Goal: Task Accomplishment & Management: Use online tool/utility

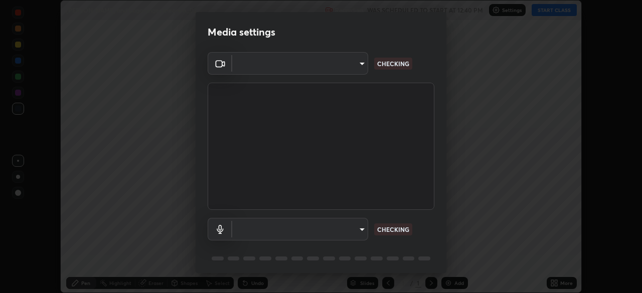
scroll to position [36, 0]
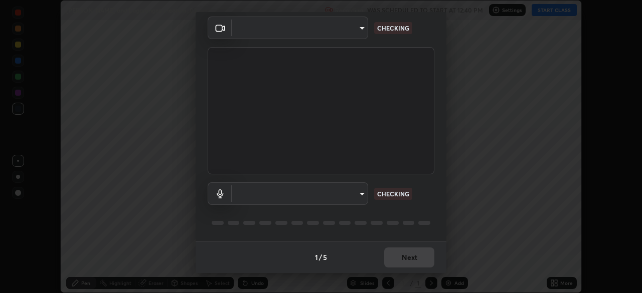
type input "48d4ebec2a65b2dd4e08a4d3c3d498e166fc714e6956805f42971d6139060545"
click at [357, 190] on body "Erase all [PERSON_NAME] and Lagaranges theorem_02 Recording WAS SCHEDULED TO ST…" at bounding box center [321, 146] width 642 height 293
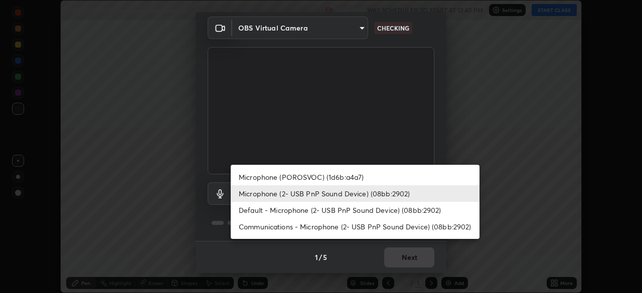
click at [354, 230] on li "Communications - Microphone (2- USB PnP Sound Device) (08bb:2902)" at bounding box center [355, 227] width 249 height 17
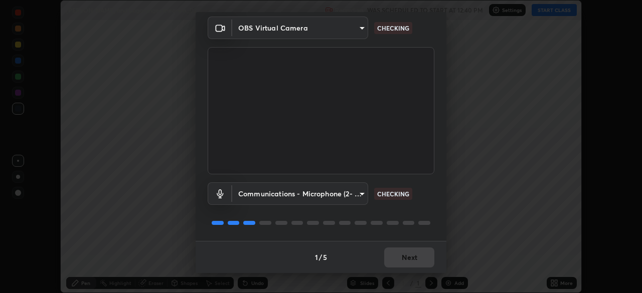
click at [360, 194] on body "Erase all [PERSON_NAME] and Lagaranges theorem_02 Recording WAS SCHEDULED TO ST…" at bounding box center [321, 146] width 642 height 293
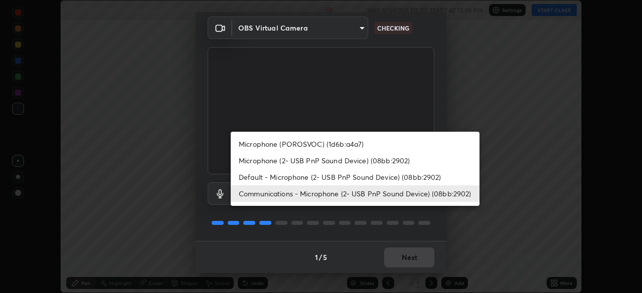
click at [366, 165] on li "Microphone (2- USB PnP Sound Device) (08bb:2902)" at bounding box center [355, 160] width 249 height 17
type input "86a482b51c917e1ed7aac859553a4f7b6a3a469686b72bf12e1f686c3eed9cd1"
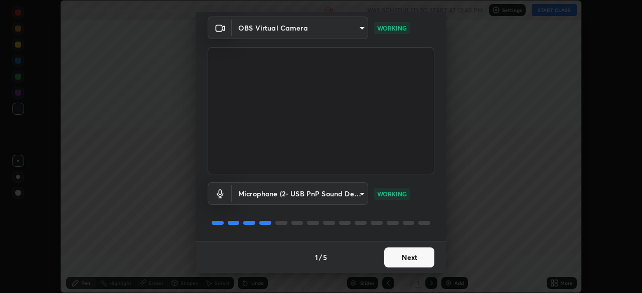
click at [416, 259] on button "Next" at bounding box center [409, 258] width 50 height 20
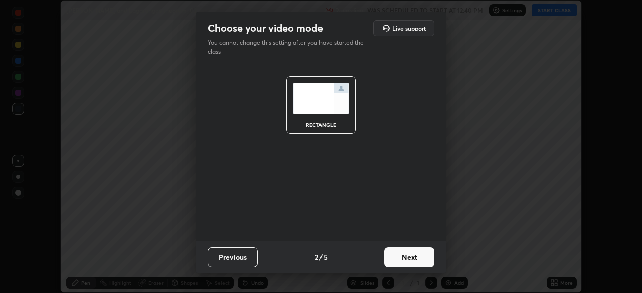
scroll to position [0, 0]
click at [418, 257] on button "Next" at bounding box center [409, 258] width 50 height 20
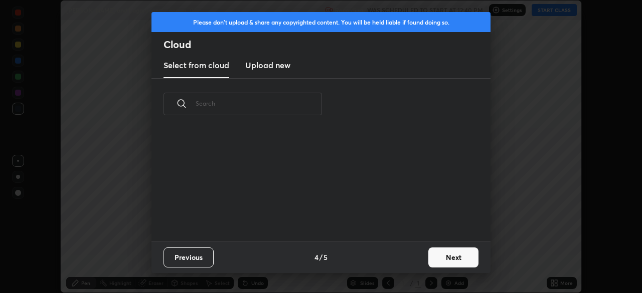
click at [429, 255] on button "Next" at bounding box center [453, 258] width 50 height 20
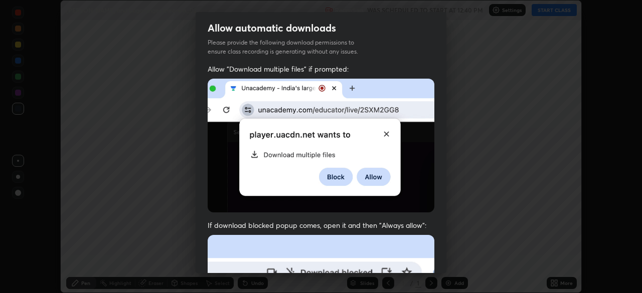
click at [447, 254] on div "Allow automatic downloads Please provide the following download permissions to …" at bounding box center [321, 146] width 642 height 293
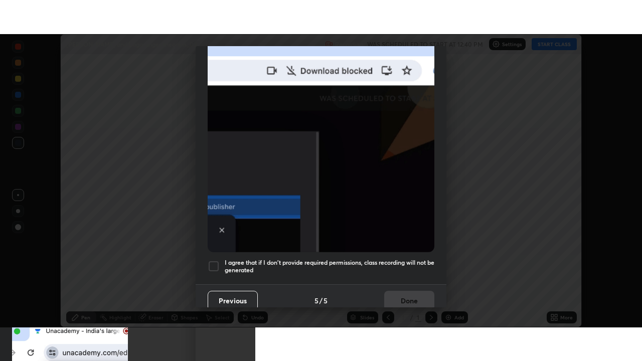
scroll to position [240, 0]
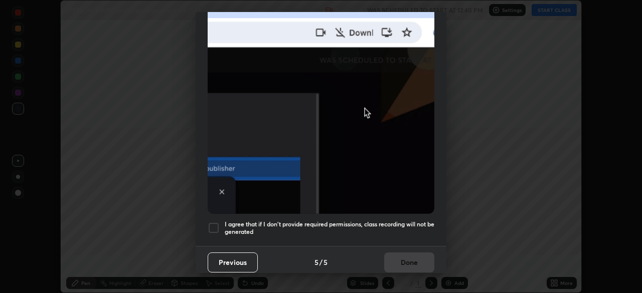
click at [217, 223] on div at bounding box center [214, 228] width 12 height 12
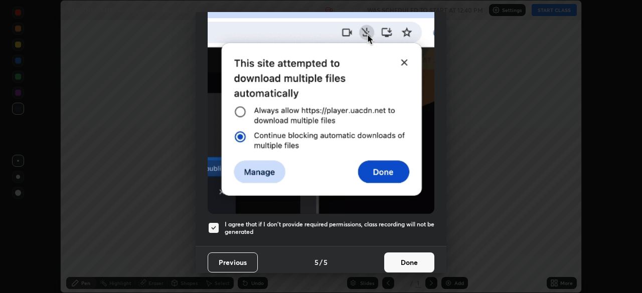
click at [408, 256] on button "Done" at bounding box center [409, 263] width 50 height 20
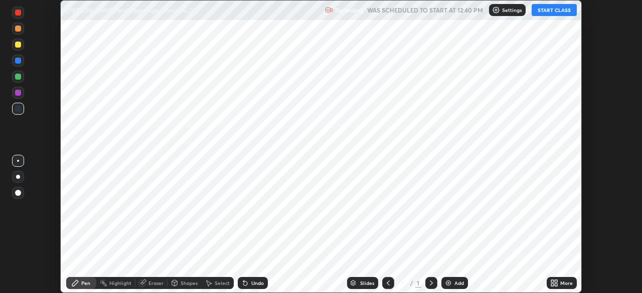
click at [545, 14] on button "START CLASS" at bounding box center [554, 10] width 45 height 12
click at [451, 283] on img at bounding box center [448, 283] width 8 height 8
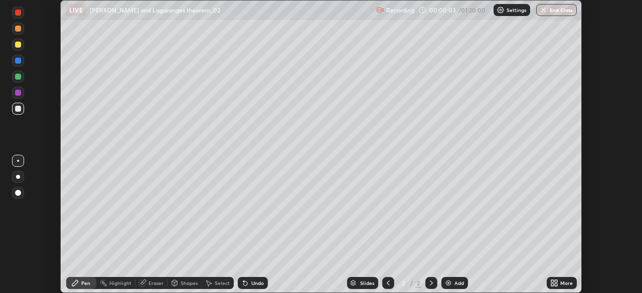
click at [556, 281] on icon at bounding box center [556, 281] width 3 height 3
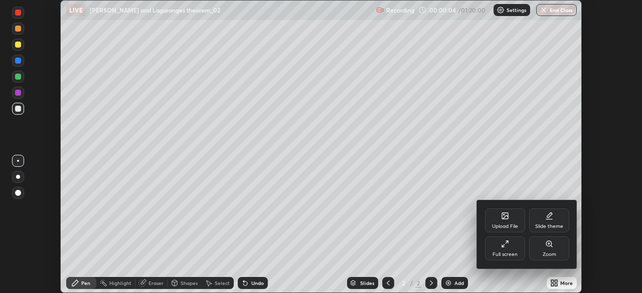
click at [510, 252] on div "Full screen" at bounding box center [504, 254] width 25 height 5
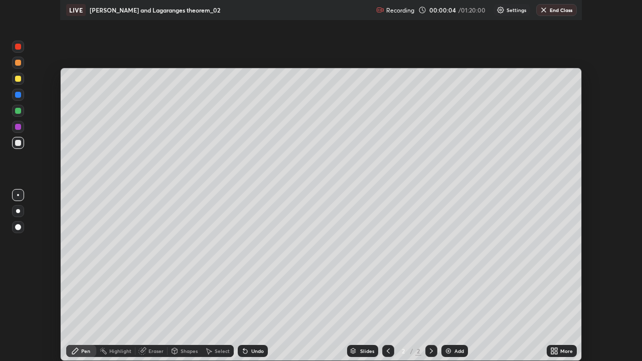
scroll to position [361, 642]
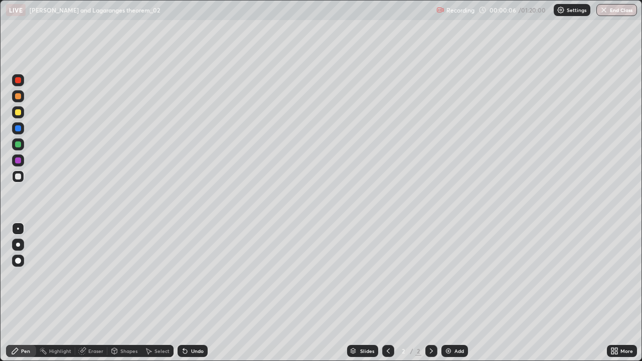
click at [19, 112] on div at bounding box center [18, 112] width 6 height 6
click at [192, 293] on div "Undo" at bounding box center [197, 351] width 13 height 5
click at [189, 293] on div "Undo" at bounding box center [193, 351] width 30 height 12
click at [453, 293] on div "Add" at bounding box center [454, 351] width 27 height 12
click at [22, 147] on div at bounding box center [18, 144] width 12 height 12
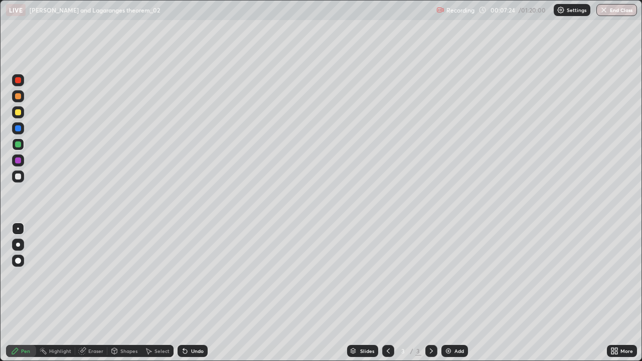
click at [197, 293] on div "Undo" at bounding box center [193, 351] width 30 height 12
click at [22, 97] on div at bounding box center [18, 96] width 12 height 12
click at [166, 293] on div "Select" at bounding box center [161, 351] width 15 height 5
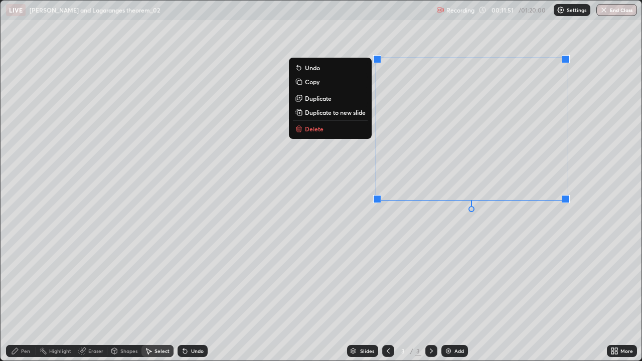
click at [346, 132] on button "Delete" at bounding box center [330, 129] width 75 height 12
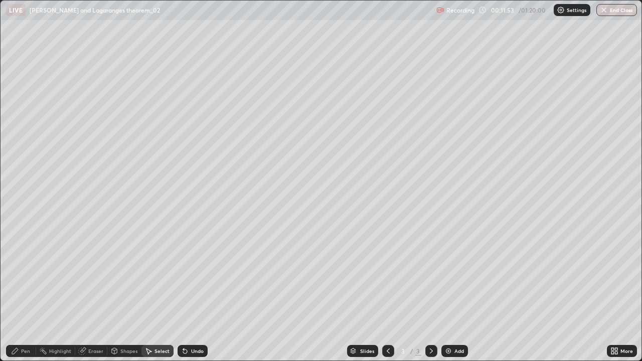
click at [23, 293] on div "Pen" at bounding box center [25, 351] width 9 height 5
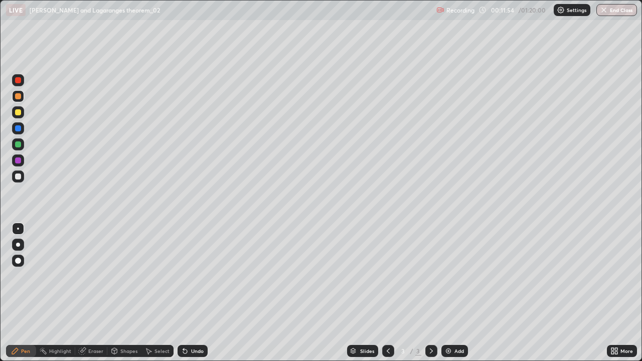
click at [18, 112] on div at bounding box center [18, 112] width 6 height 6
click at [191, 293] on div "Undo" at bounding box center [197, 351] width 13 height 5
click at [192, 293] on div "Undo" at bounding box center [197, 351] width 13 height 5
click at [195, 293] on div "Undo" at bounding box center [197, 351] width 13 height 5
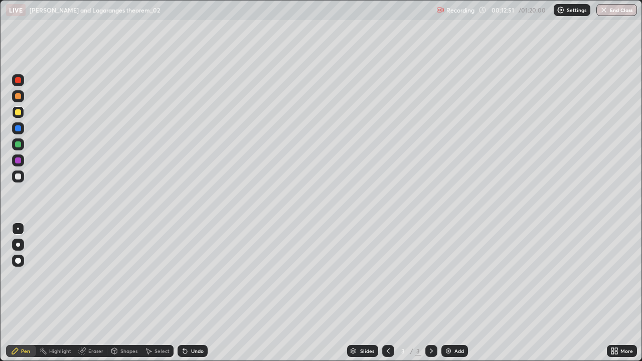
click at [197, 293] on div "Undo" at bounding box center [197, 351] width 13 height 5
click at [198, 293] on div "Undo" at bounding box center [197, 351] width 13 height 5
click at [195, 293] on div "Undo" at bounding box center [197, 351] width 13 height 5
click at [193, 293] on div "Undo" at bounding box center [197, 351] width 13 height 5
click at [191, 293] on div "Undo" at bounding box center [197, 351] width 13 height 5
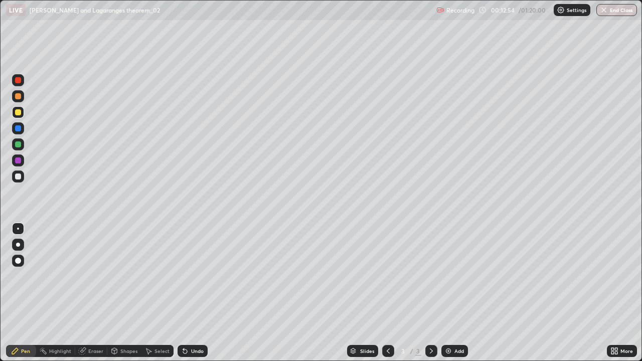
click at [18, 177] on div at bounding box center [18, 177] width 6 height 6
click at [96, 293] on div "Eraser" at bounding box center [95, 351] width 15 height 5
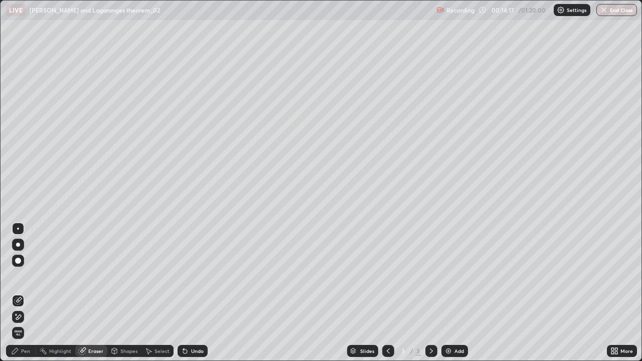
click at [29, 293] on div "Pen" at bounding box center [21, 351] width 30 height 12
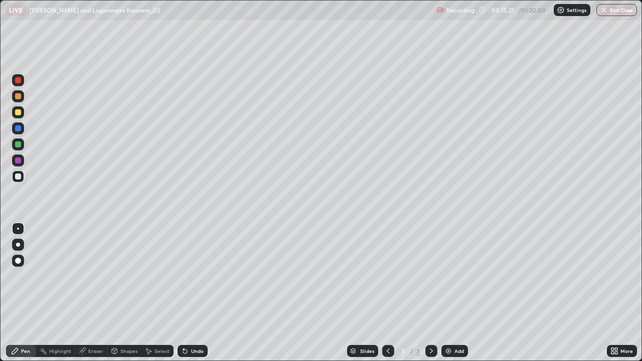
click at [21, 100] on div at bounding box center [18, 96] width 12 height 12
click at [453, 293] on div "Add" at bounding box center [454, 351] width 27 height 12
click at [391, 293] on div at bounding box center [388, 351] width 12 height 12
click at [21, 113] on div at bounding box center [18, 112] width 6 height 6
click at [24, 143] on div at bounding box center [18, 144] width 12 height 12
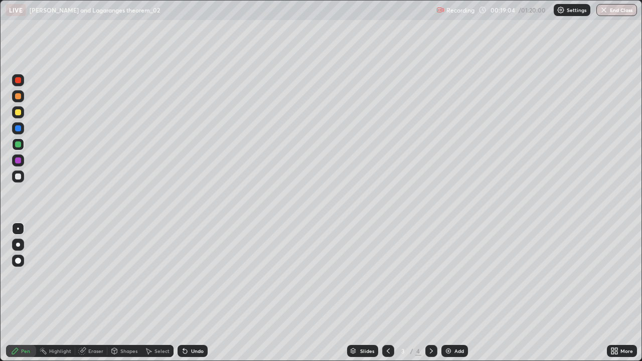
click at [455, 293] on div "Add" at bounding box center [459, 351] width 10 height 5
click at [19, 116] on div at bounding box center [18, 112] width 12 height 12
click at [164, 293] on div "Select" at bounding box center [161, 351] width 15 height 5
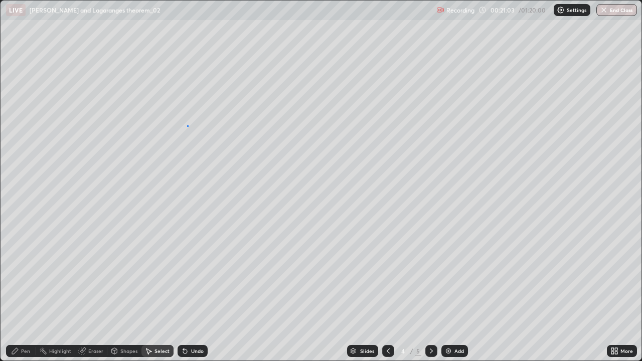
click at [0, 0] on button "Undo" at bounding box center [0, 0] width 0 height 0
click at [212, 123] on div "0 ° Undo Copy Duplicate Duplicate to new slide Delete" at bounding box center [321, 181] width 641 height 360
click at [276, 114] on div "0 ° Undo Copy Duplicate Duplicate to new slide Delete" at bounding box center [321, 181] width 641 height 360
click at [301, 111] on div "0 ° Undo Copy Duplicate Duplicate to new slide Delete" at bounding box center [321, 181] width 641 height 360
click at [185, 167] on div "0 ° Undo Copy Duplicate Duplicate to new slide Delete" at bounding box center [321, 181] width 641 height 360
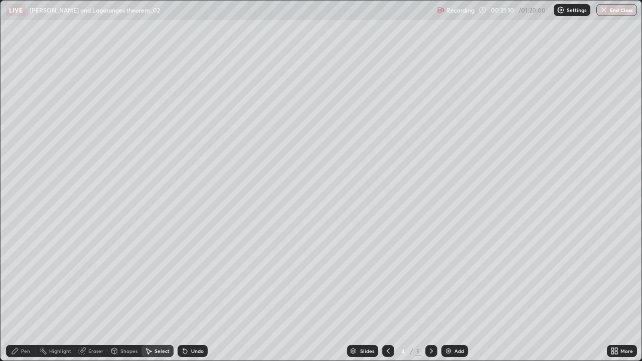
click at [30, 293] on div "Pen" at bounding box center [21, 351] width 30 height 12
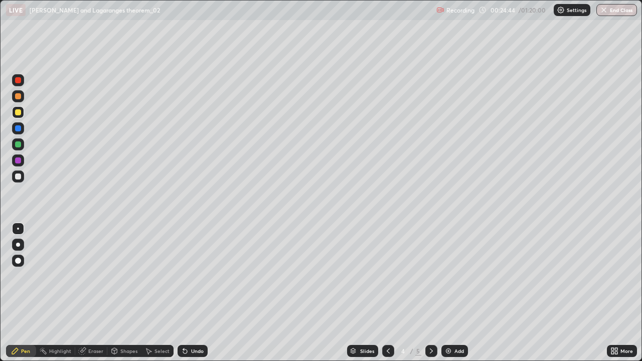
click at [23, 145] on div at bounding box center [18, 144] width 12 height 12
click at [18, 177] on div at bounding box center [18, 177] width 6 height 6
click at [20, 126] on div at bounding box center [18, 128] width 6 height 6
click at [427, 293] on icon at bounding box center [431, 351] width 8 height 8
click at [430, 293] on icon at bounding box center [431, 351] width 3 height 5
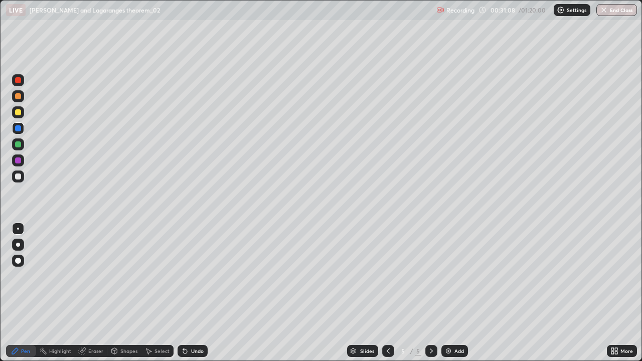
click at [431, 293] on icon at bounding box center [431, 351] width 3 height 5
click at [430, 293] on icon at bounding box center [431, 351] width 8 height 8
click at [387, 293] on icon at bounding box center [388, 351] width 8 height 8
click at [429, 293] on icon at bounding box center [431, 351] width 8 height 8
click at [19, 112] on div at bounding box center [18, 112] width 6 height 6
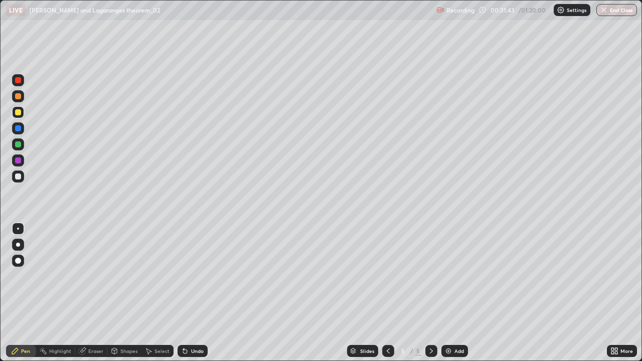
click at [201, 293] on div "Undo" at bounding box center [197, 351] width 13 height 5
click at [202, 293] on div "Undo" at bounding box center [193, 351] width 30 height 12
click at [199, 293] on div "Undo" at bounding box center [197, 351] width 13 height 5
click at [197, 293] on div "Undo" at bounding box center [197, 351] width 13 height 5
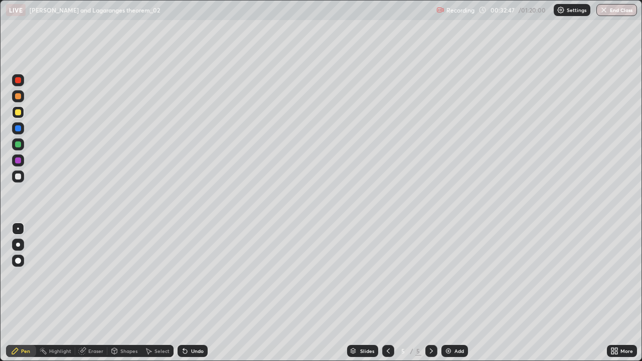
click at [19, 144] on div at bounding box center [18, 144] width 6 height 6
click at [20, 176] on div at bounding box center [18, 177] width 6 height 6
click at [24, 115] on div at bounding box center [18, 112] width 12 height 12
click at [164, 293] on div "Select" at bounding box center [161, 351] width 15 height 5
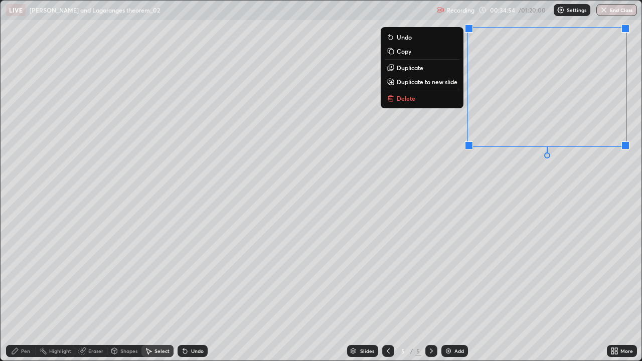
click at [436, 104] on button "Delete" at bounding box center [422, 98] width 75 height 12
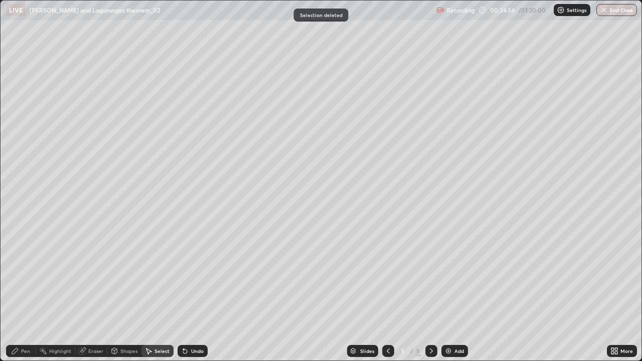
click at [29, 293] on div "Pen" at bounding box center [25, 351] width 9 height 5
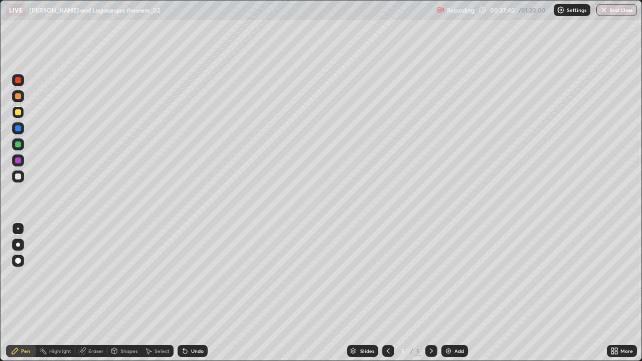
click at [201, 293] on div "Undo" at bounding box center [197, 351] width 13 height 5
click at [193, 293] on div "Undo" at bounding box center [193, 351] width 30 height 12
click at [194, 293] on div "Undo" at bounding box center [197, 351] width 13 height 5
click at [193, 293] on div "Undo" at bounding box center [197, 351] width 13 height 5
click at [196, 293] on div "Undo" at bounding box center [193, 351] width 30 height 12
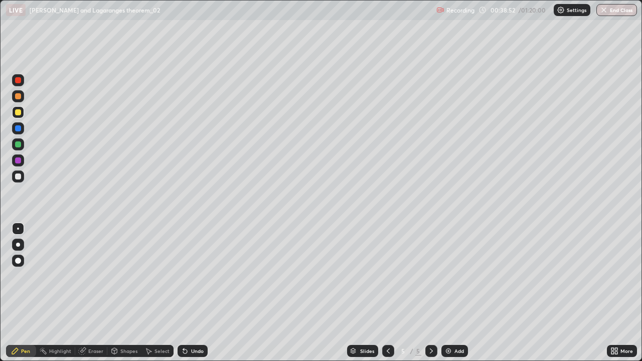
click at [455, 293] on div "Add" at bounding box center [459, 351] width 10 height 5
click at [19, 99] on div at bounding box center [18, 96] width 6 height 6
click at [12, 178] on div at bounding box center [18, 177] width 12 height 12
click at [387, 293] on icon at bounding box center [388, 351] width 8 height 8
click at [430, 293] on icon at bounding box center [431, 351] width 8 height 8
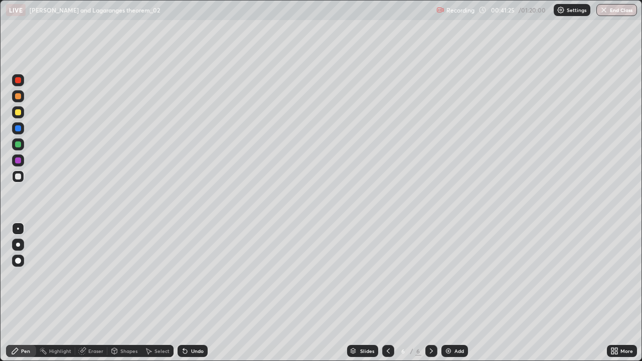
click at [430, 293] on icon at bounding box center [431, 351] width 8 height 8
click at [20, 80] on div at bounding box center [18, 80] width 6 height 6
click at [20, 145] on div at bounding box center [18, 144] width 6 height 6
click at [165, 293] on div "Select" at bounding box center [161, 351] width 15 height 5
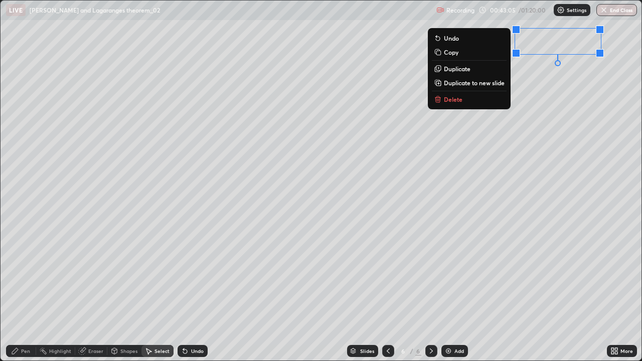
click at [486, 103] on button "Delete" at bounding box center [469, 99] width 75 height 12
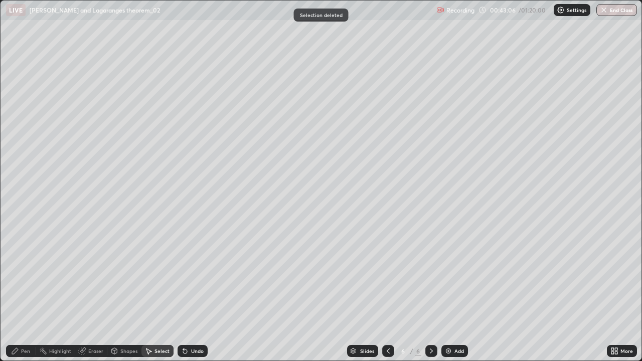
click at [30, 293] on div "Pen" at bounding box center [25, 351] width 9 height 5
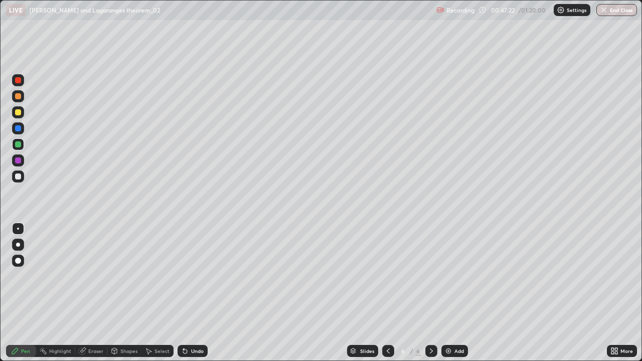
click at [22, 129] on div at bounding box center [18, 128] width 12 height 12
click at [22, 178] on div at bounding box center [18, 177] width 12 height 12
click at [18, 81] on div at bounding box center [18, 80] width 6 height 6
click at [456, 293] on div "Add" at bounding box center [459, 351] width 10 height 5
click at [23, 176] on div at bounding box center [18, 177] width 12 height 12
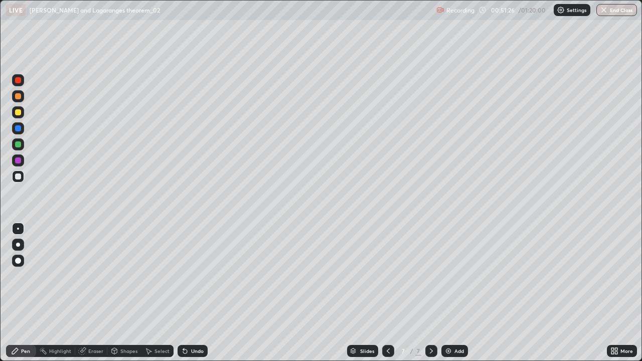
click at [461, 293] on div "Add" at bounding box center [459, 351] width 10 height 5
click at [18, 145] on div at bounding box center [18, 144] width 6 height 6
click at [194, 293] on div "Undo" at bounding box center [197, 351] width 13 height 5
click at [192, 293] on div "Undo" at bounding box center [197, 351] width 13 height 5
click at [188, 293] on div "Undo" at bounding box center [193, 351] width 30 height 12
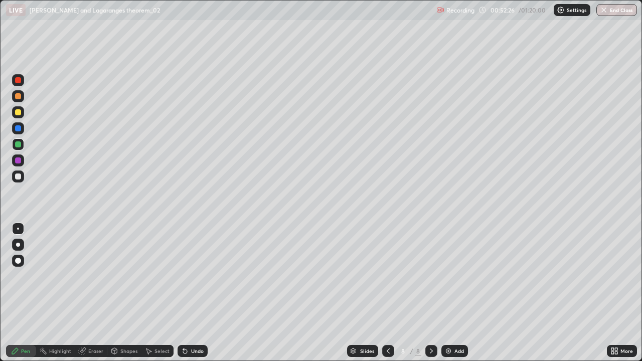
click at [196, 293] on div "Undo" at bounding box center [197, 351] width 13 height 5
click at [193, 293] on div "Undo" at bounding box center [193, 351] width 30 height 12
click at [191, 293] on div "Undo" at bounding box center [197, 351] width 13 height 5
click at [190, 293] on div "Undo" at bounding box center [193, 351] width 30 height 12
click at [23, 178] on div at bounding box center [18, 177] width 12 height 12
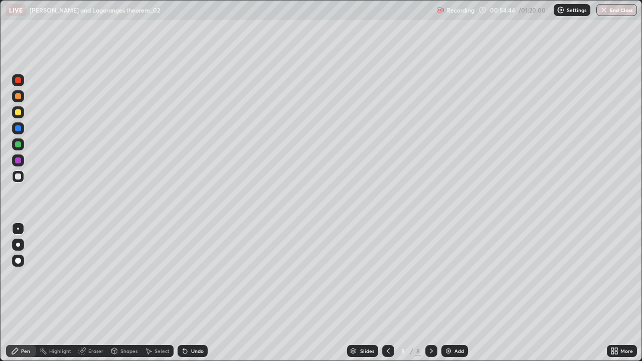
click at [399, 293] on div "8" at bounding box center [403, 351] width 10 height 6
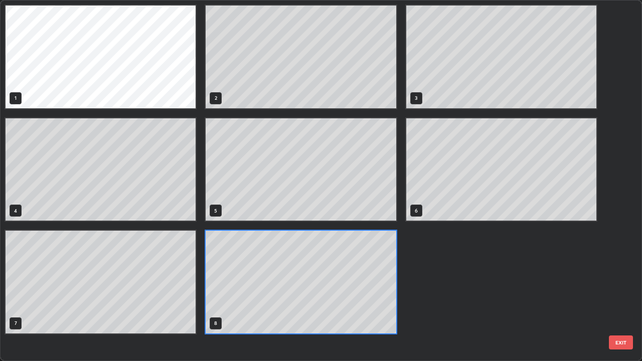
scroll to position [357, 636]
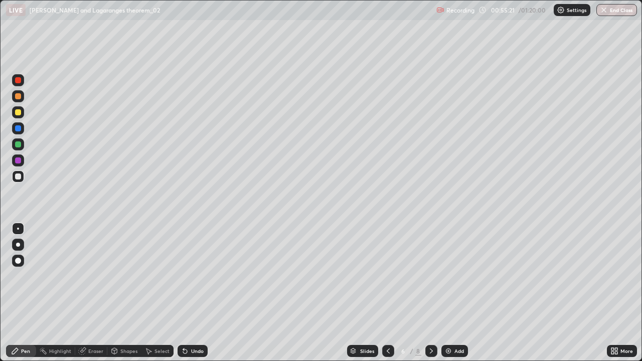
click at [431, 293] on icon at bounding box center [431, 351] width 3 height 5
click at [431, 293] on icon at bounding box center [431, 351] width 8 height 8
click at [430, 293] on icon at bounding box center [431, 351] width 8 height 8
click at [431, 293] on icon at bounding box center [431, 351] width 8 height 8
click at [456, 293] on div "Add" at bounding box center [459, 351] width 10 height 5
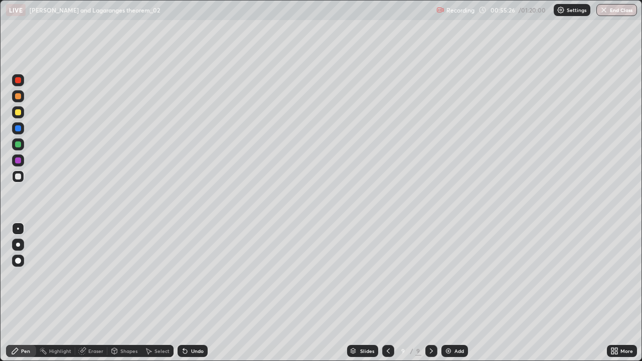
click at [19, 115] on div at bounding box center [18, 112] width 6 height 6
click at [191, 293] on div "Undo" at bounding box center [197, 351] width 13 height 5
click at [192, 293] on div "Undo" at bounding box center [197, 351] width 13 height 5
click at [199, 293] on div "Undo" at bounding box center [193, 351] width 30 height 12
click at [188, 293] on div "Undo" at bounding box center [193, 351] width 30 height 12
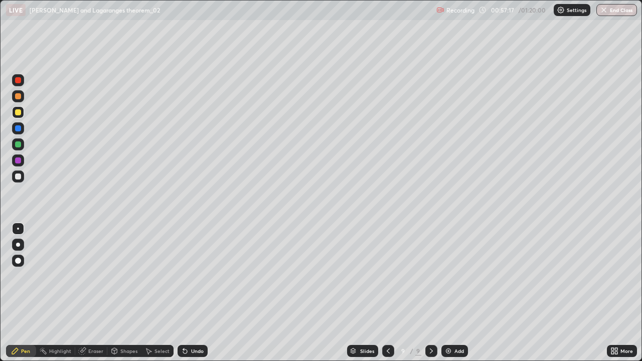
click at [191, 293] on div "Undo" at bounding box center [197, 351] width 13 height 5
click at [190, 293] on div "Undo" at bounding box center [193, 351] width 30 height 12
click at [196, 293] on div "Undo" at bounding box center [197, 351] width 13 height 5
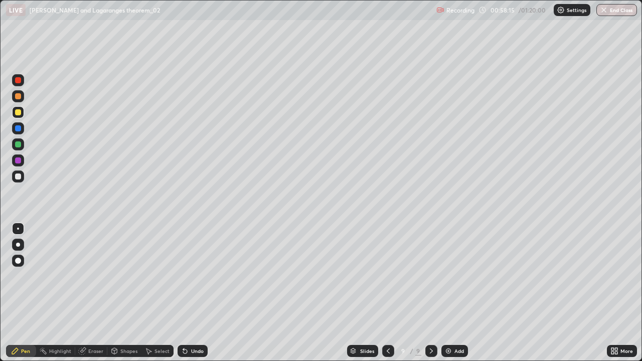
click at [22, 131] on div at bounding box center [18, 128] width 12 height 12
click at [20, 178] on div at bounding box center [18, 177] width 6 height 6
click at [101, 293] on div "Eraser" at bounding box center [95, 351] width 15 height 5
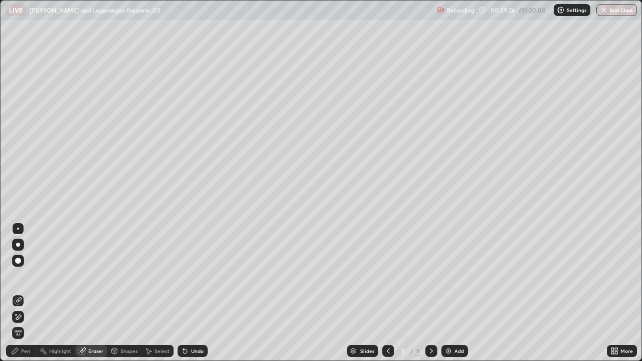
click at [32, 293] on div "Pen" at bounding box center [21, 351] width 30 height 12
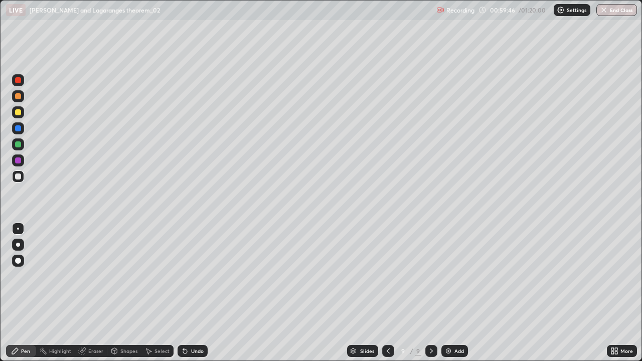
click at [18, 115] on div at bounding box center [18, 112] width 6 height 6
click at [161, 293] on div "Select" at bounding box center [161, 351] width 15 height 5
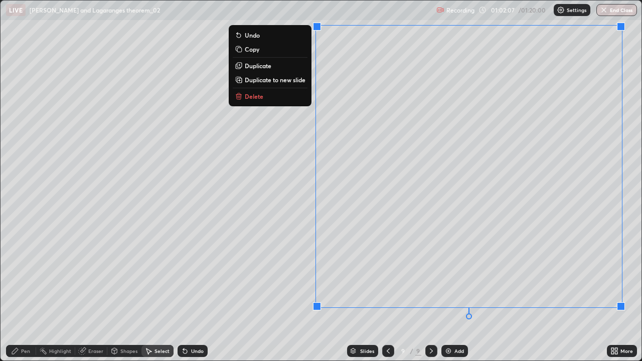
click at [294, 100] on button "Delete" at bounding box center [270, 96] width 75 height 12
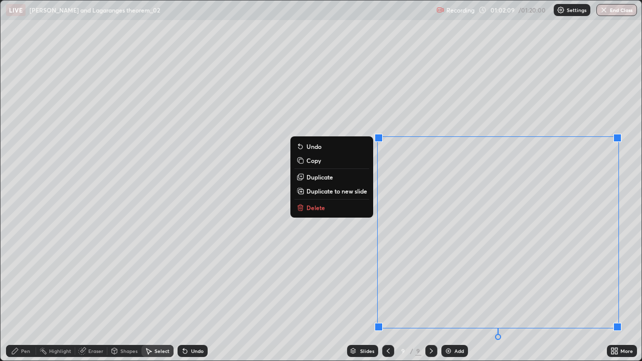
click at [360, 207] on button "Delete" at bounding box center [331, 208] width 75 height 12
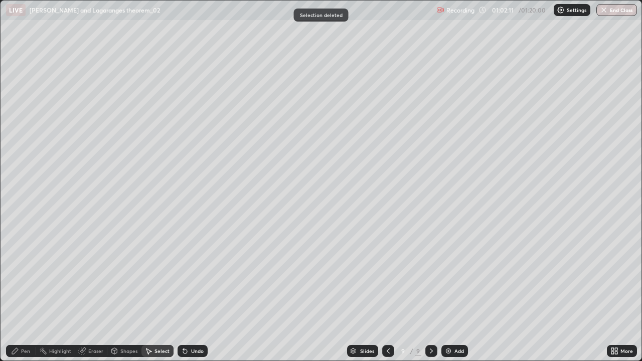
click at [25, 293] on div "Pen" at bounding box center [25, 351] width 9 height 5
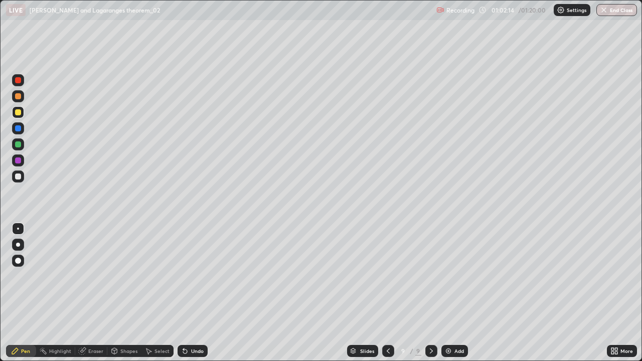
click at [18, 145] on div at bounding box center [18, 144] width 6 height 6
click at [192, 293] on div "Undo" at bounding box center [193, 351] width 30 height 12
click at [191, 293] on div "Undo" at bounding box center [197, 351] width 13 height 5
click at [194, 293] on div "Undo" at bounding box center [197, 351] width 13 height 5
click at [198, 293] on div "Undo" at bounding box center [193, 351] width 30 height 12
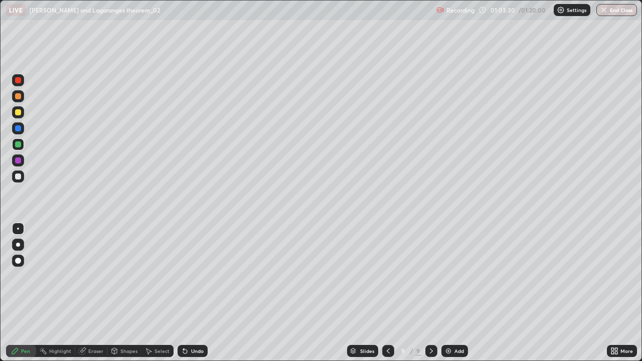
click at [18, 177] on div at bounding box center [18, 177] width 6 height 6
click at [163, 293] on div "Select" at bounding box center [157, 351] width 32 height 12
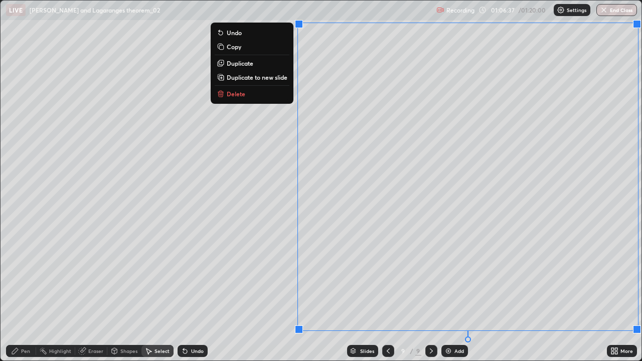
click at [278, 96] on button "Delete" at bounding box center [252, 94] width 75 height 12
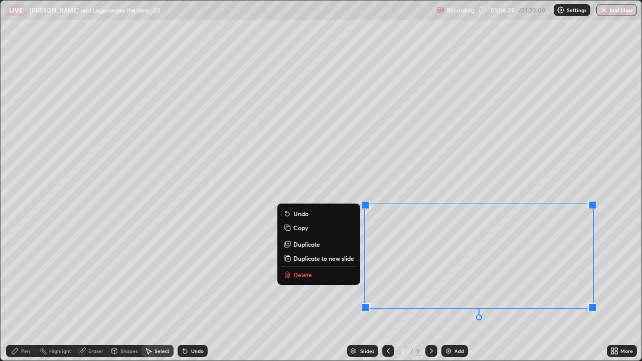
click at [353, 275] on button "Delete" at bounding box center [318, 275] width 75 height 12
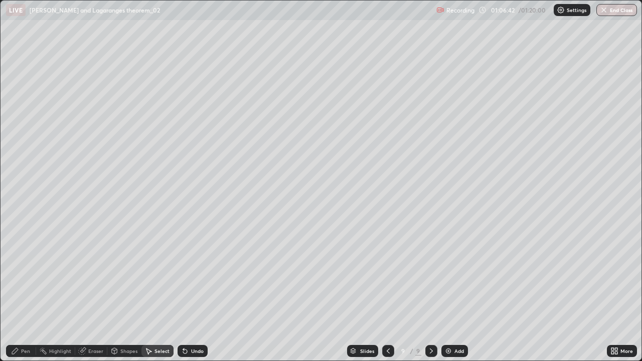
click at [32, 293] on div "Pen" at bounding box center [21, 351] width 30 height 12
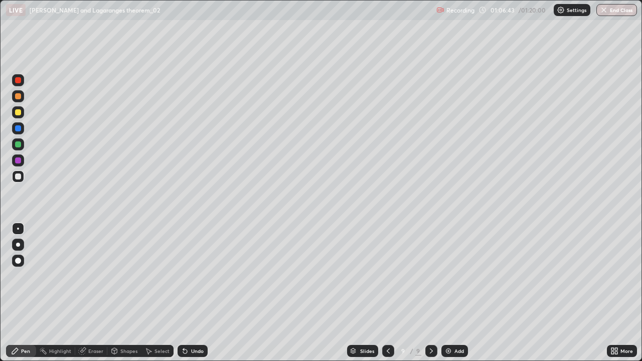
click at [19, 96] on div at bounding box center [18, 96] width 6 height 6
click at [97, 293] on div "Eraser" at bounding box center [95, 351] width 15 height 5
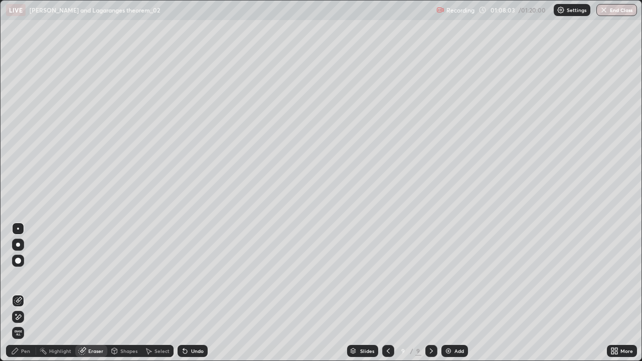
click at [33, 293] on div "Pen" at bounding box center [21, 351] width 30 height 12
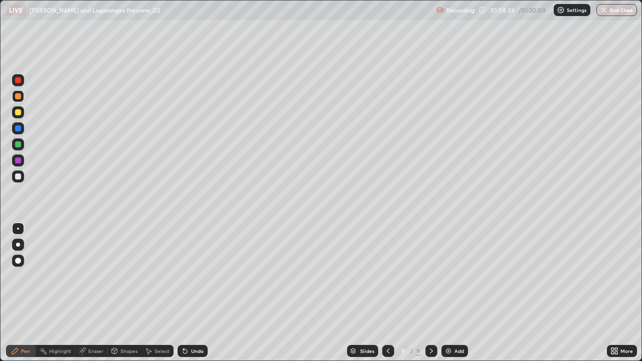
click at [18, 113] on div at bounding box center [18, 112] width 6 height 6
click at [158, 293] on div "Select" at bounding box center [157, 351] width 32 height 12
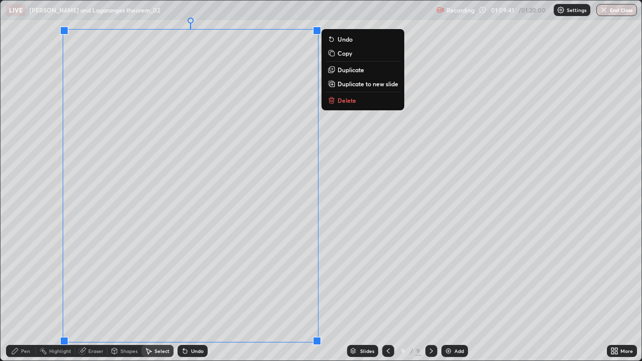
click at [360, 102] on button "Delete" at bounding box center [362, 100] width 75 height 12
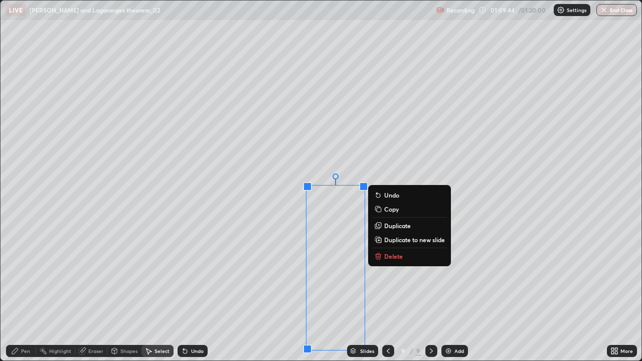
click at [400, 261] on button "Delete" at bounding box center [409, 256] width 75 height 12
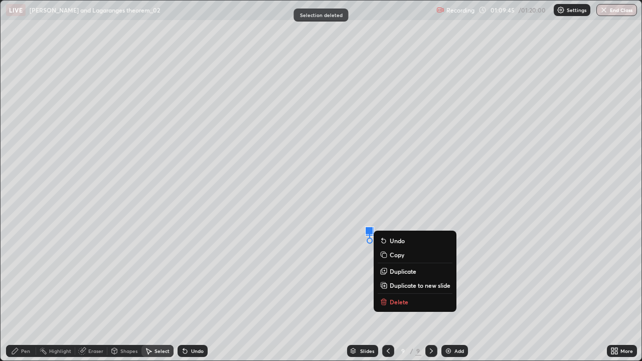
click at [397, 293] on p "Delete" at bounding box center [399, 302] width 19 height 8
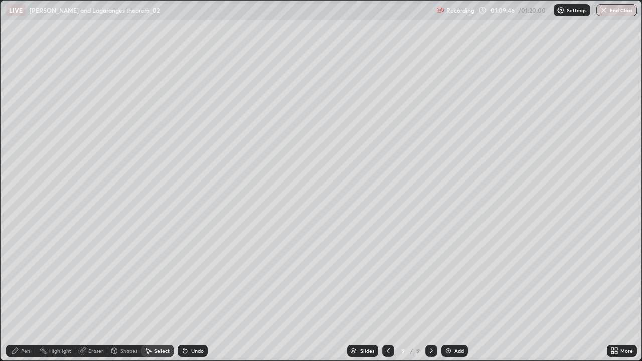
click at [25, 293] on div "Pen" at bounding box center [25, 351] width 9 height 5
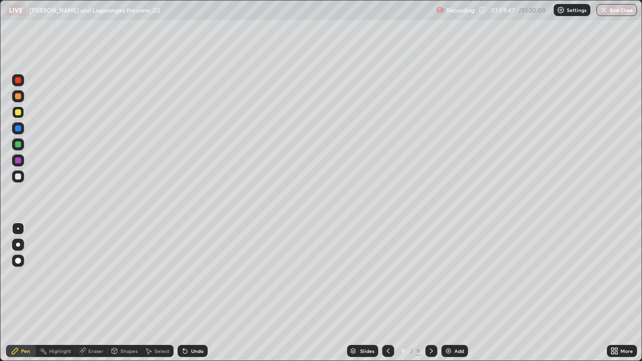
click at [19, 96] on div at bounding box center [18, 96] width 6 height 6
click at [20, 179] on div at bounding box center [18, 177] width 6 height 6
click at [167, 293] on div "Select" at bounding box center [161, 351] width 15 height 5
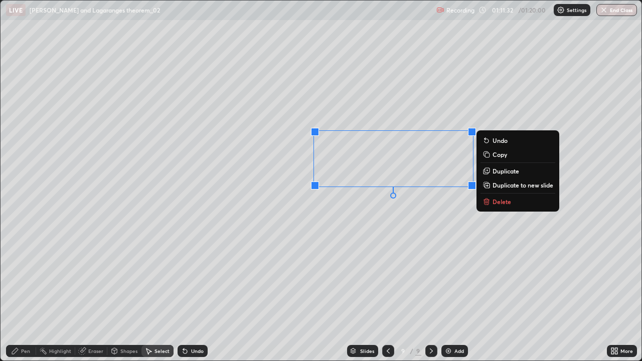
click at [493, 207] on button "Delete" at bounding box center [517, 202] width 75 height 12
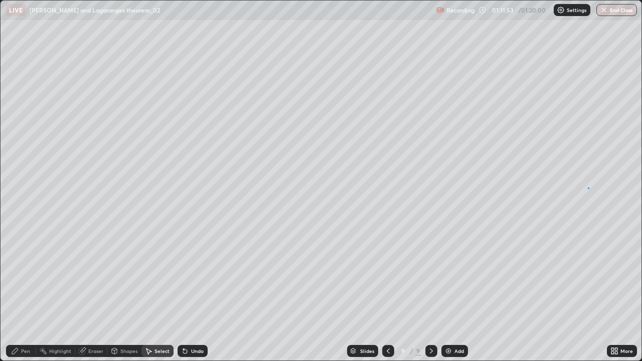
click at [588, 187] on div "0 ° Undo Copy Duplicate Duplicate to new slide Delete" at bounding box center [321, 181] width 641 height 360
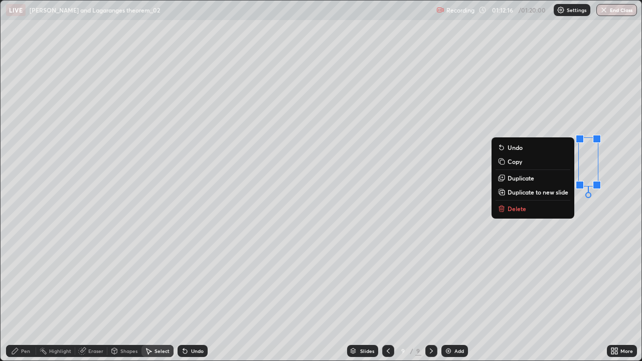
click at [509, 290] on div "0 ° Undo Copy Duplicate Duplicate to new slide Delete" at bounding box center [321, 181] width 641 height 360
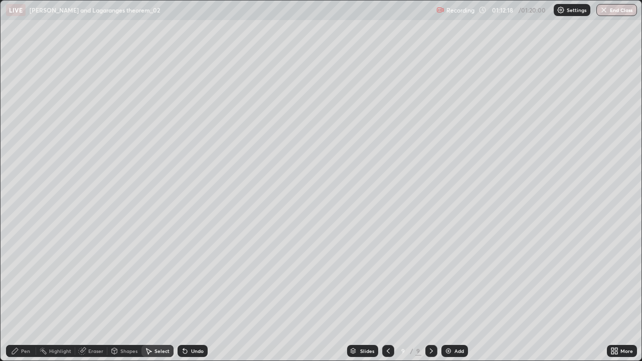
click at [28, 293] on div "Pen" at bounding box center [21, 351] width 30 height 12
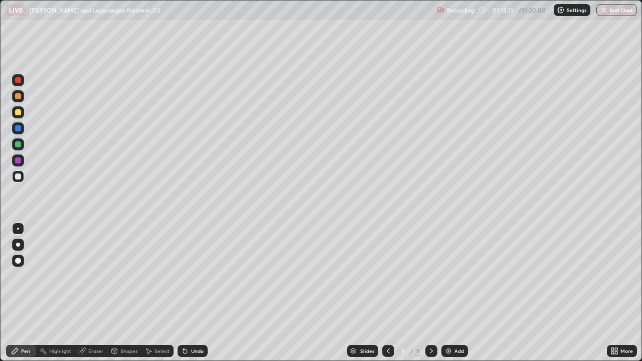
click at [615, 14] on button "End Class" at bounding box center [616, 10] width 41 height 12
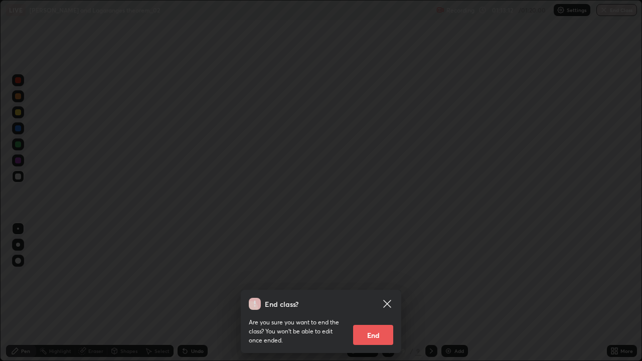
click at [384, 293] on button "End" at bounding box center [373, 335] width 40 height 20
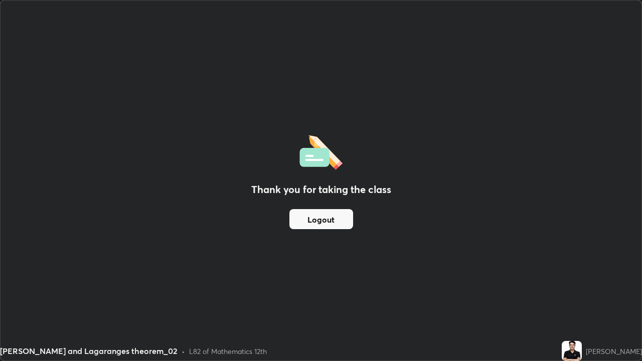
click at [314, 216] on button "Logout" at bounding box center [321, 219] width 64 height 20
click at [311, 218] on button "Logout" at bounding box center [321, 219] width 64 height 20
